Goal: Task Accomplishment & Management: Manage account settings

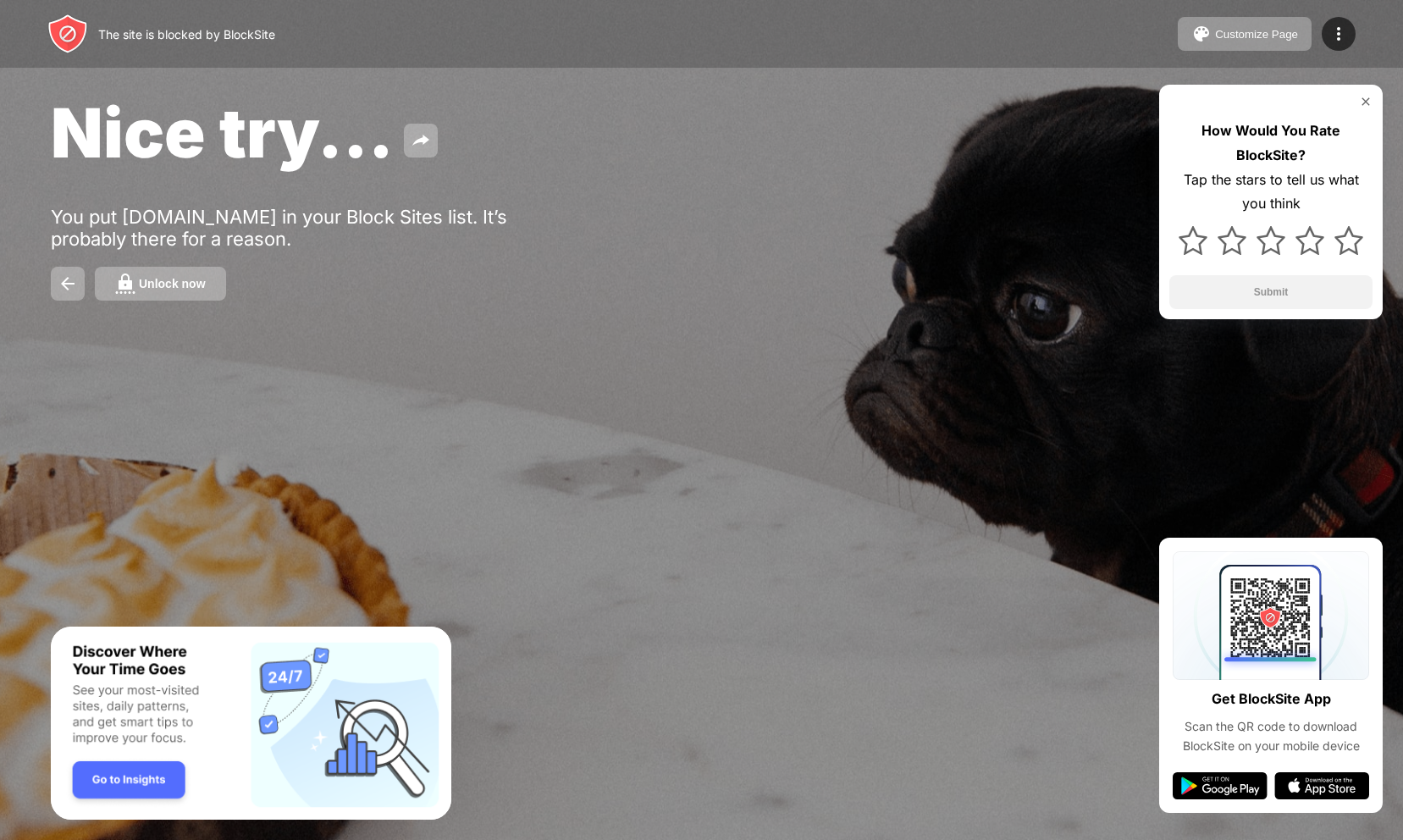
click at [1363, 107] on img at bounding box center [1365, 102] width 13 height 13
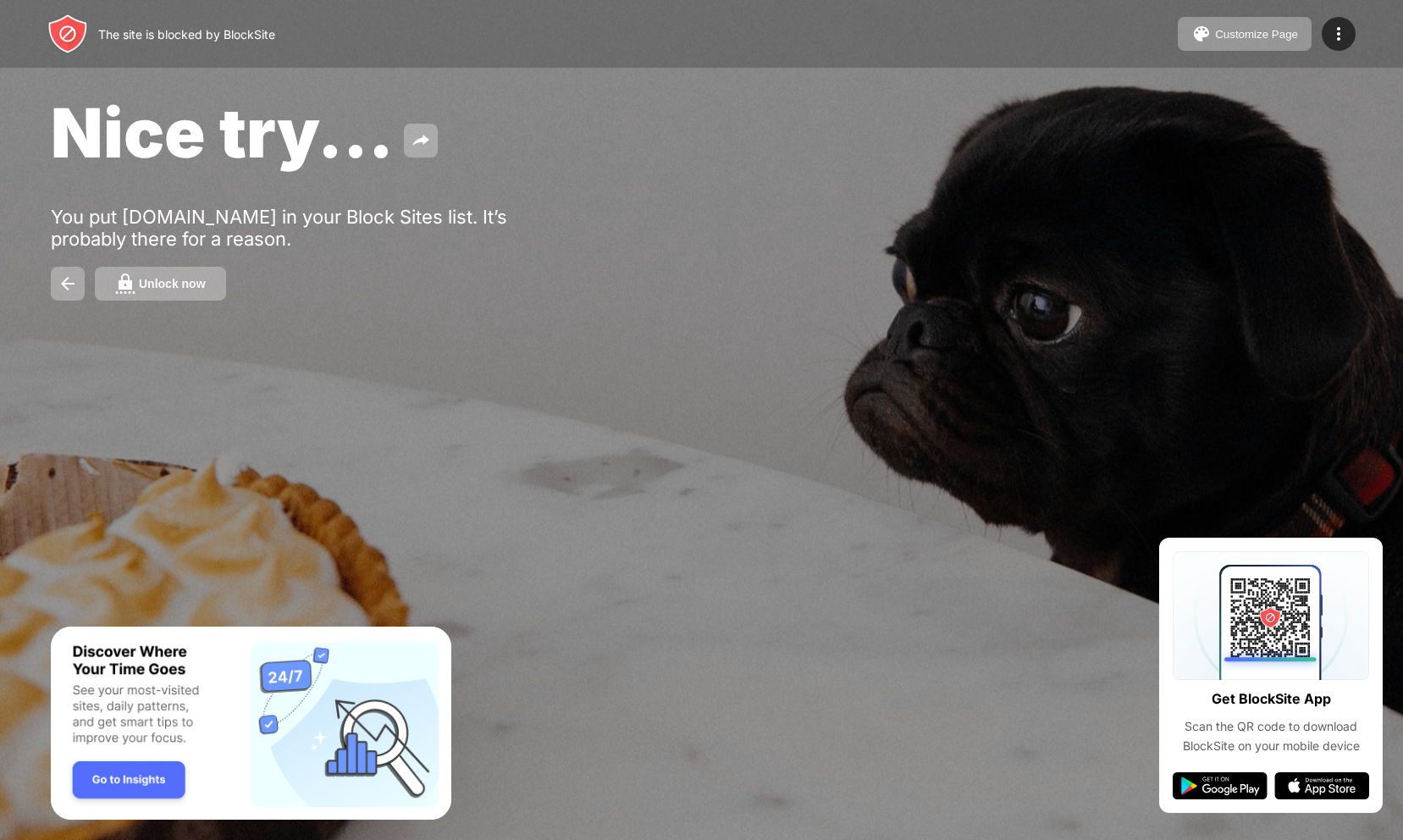
click at [1328, 0] on div "The site is blocked by BlockSite Customize Page Edit Block List Redirect Custom…" at bounding box center [701, 34] width 1403 height 67
click at [1330, 53] on div "The site is blocked by BlockSite Customize Page Edit Block List Redirect Custom…" at bounding box center [701, 34] width 1403 height 67
click at [1330, 37] on img at bounding box center [1339, 34] width 20 height 20
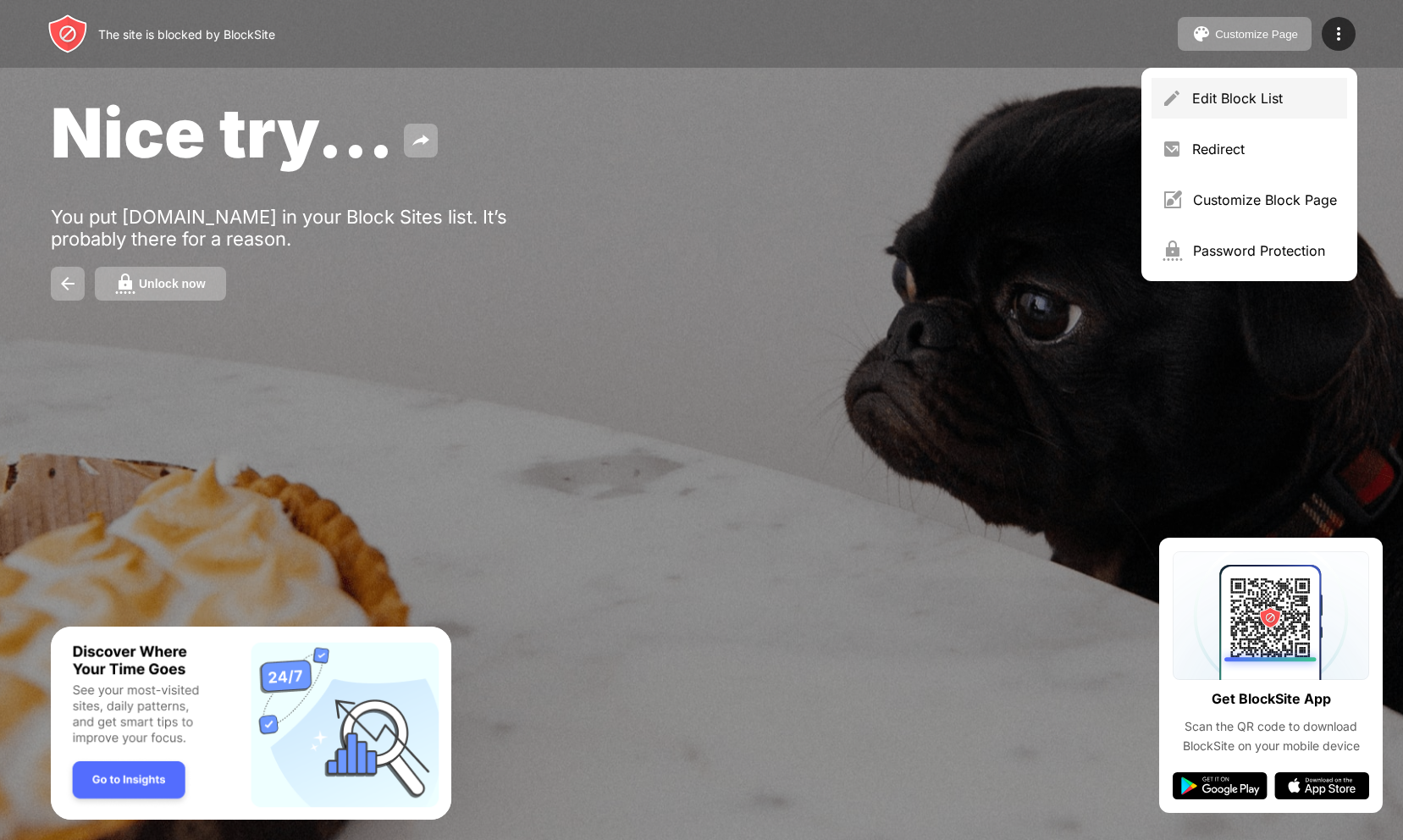
click at [1272, 92] on div "Edit Block List" at bounding box center [1265, 98] width 145 height 17
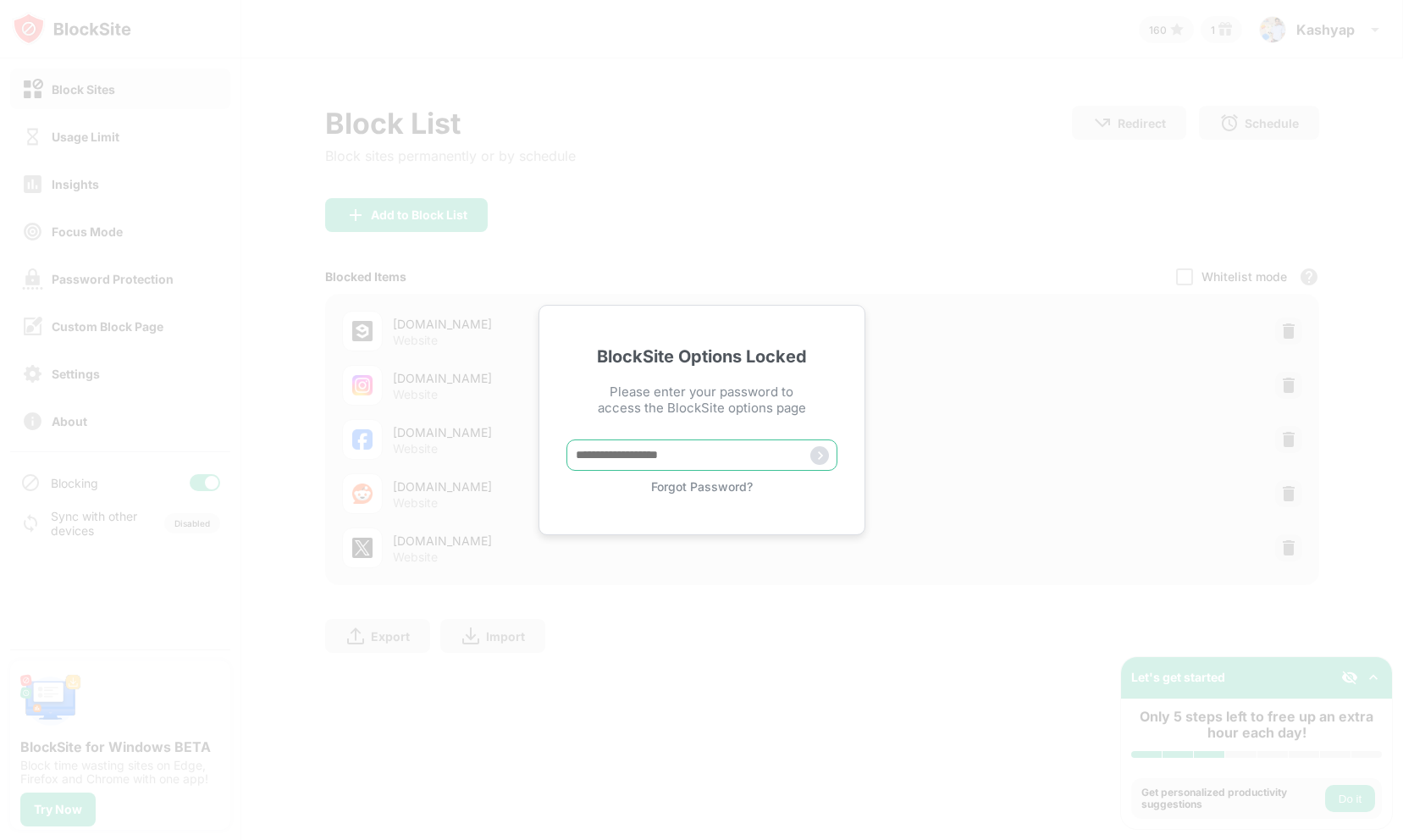
click at [659, 460] on input "text" at bounding box center [702, 455] width 271 height 32
type input "**********"
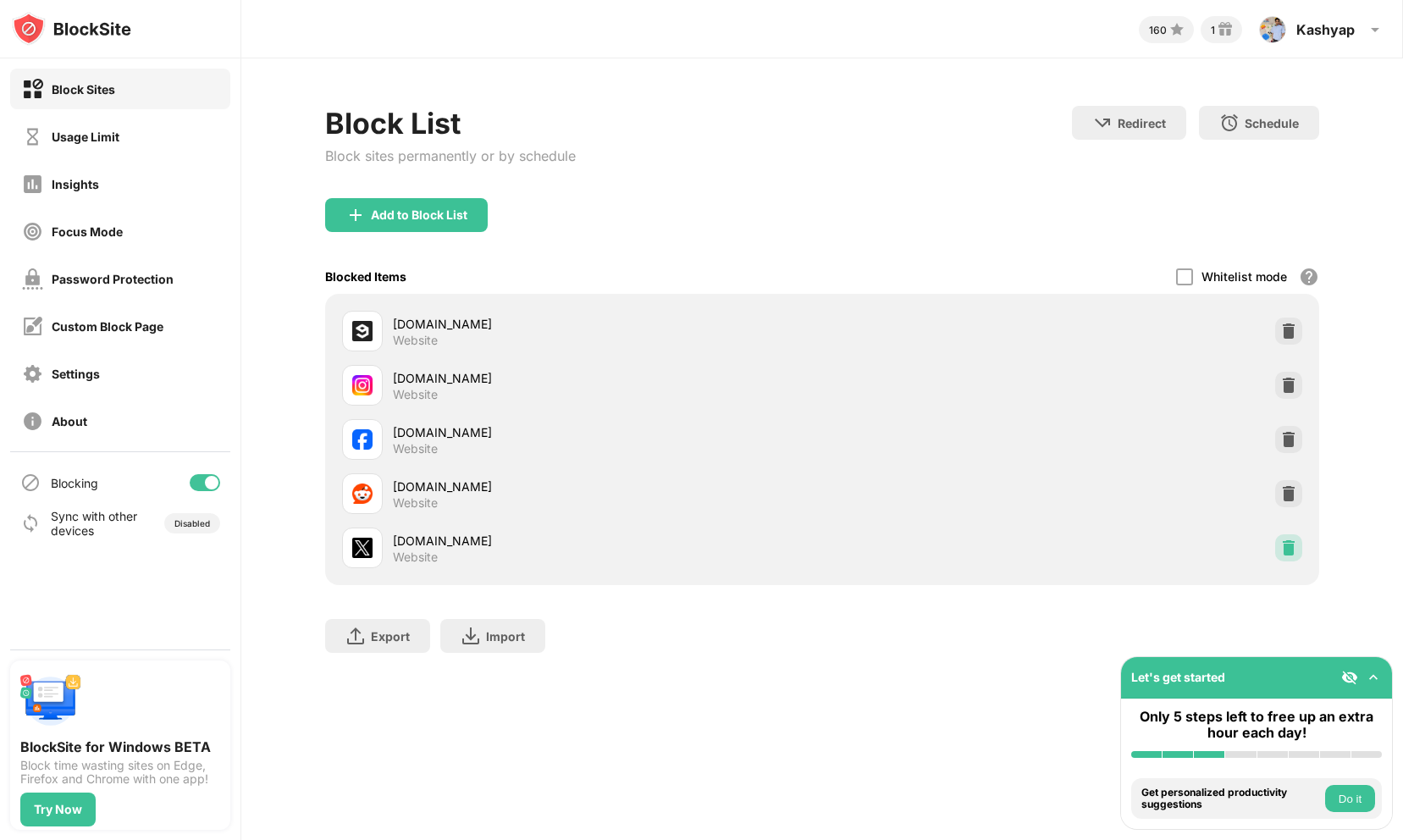
click at [1295, 551] on img at bounding box center [1289, 548] width 17 height 17
